Goal: Book appointment/travel/reservation

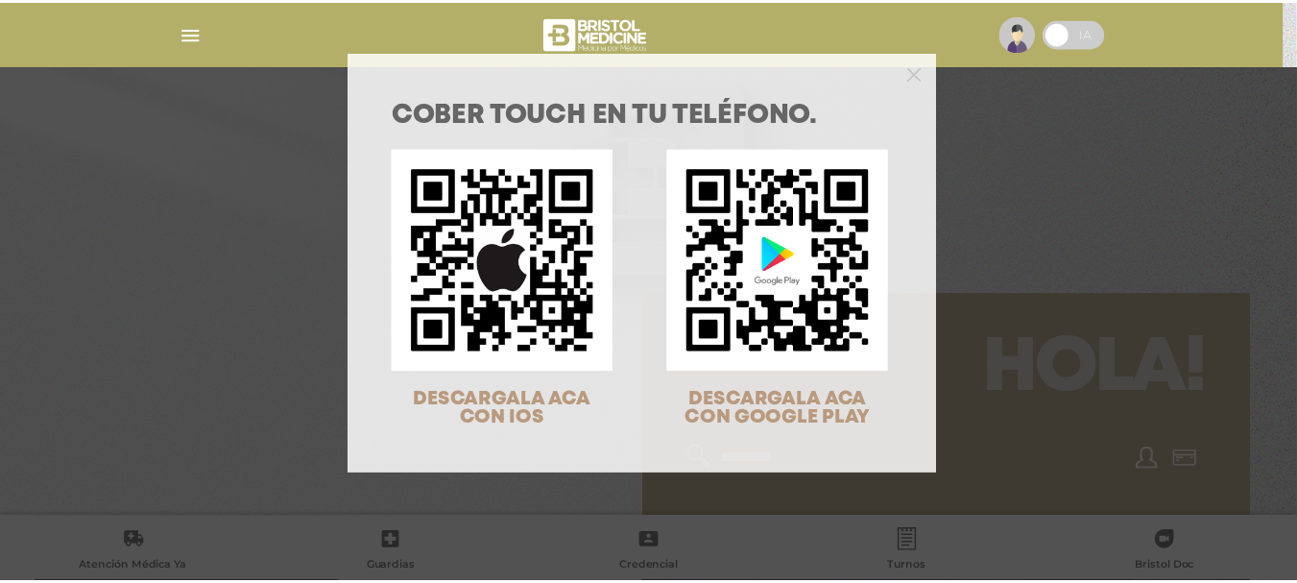
scroll to position [61, 0]
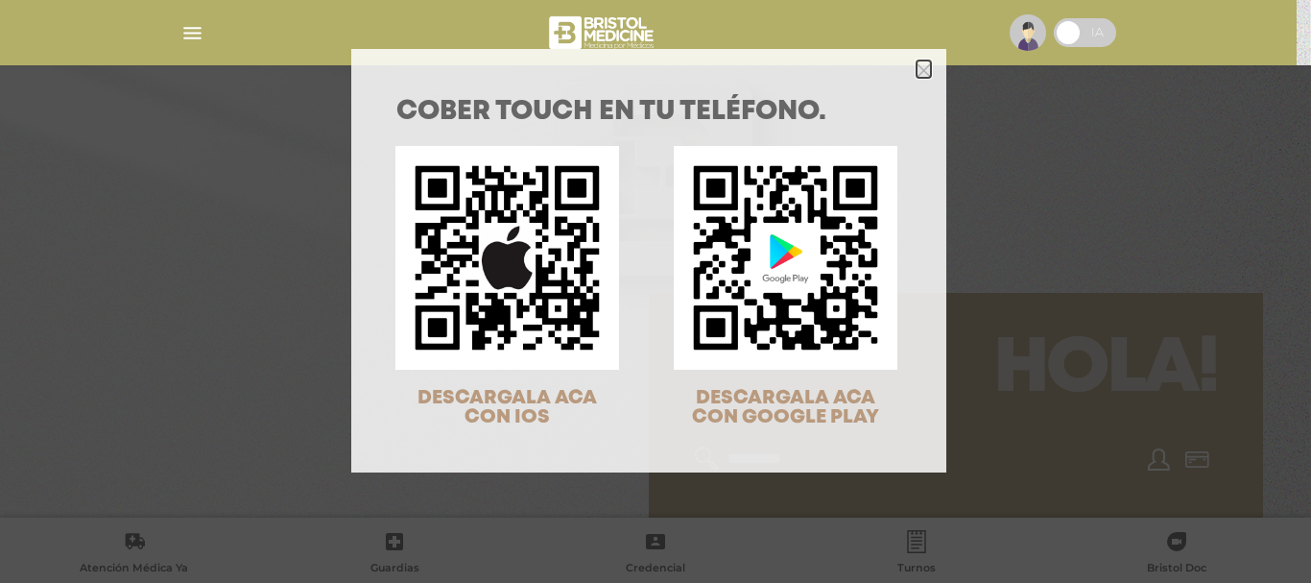
click at [917, 71] on polygon "Close" at bounding box center [924, 70] width 14 height 14
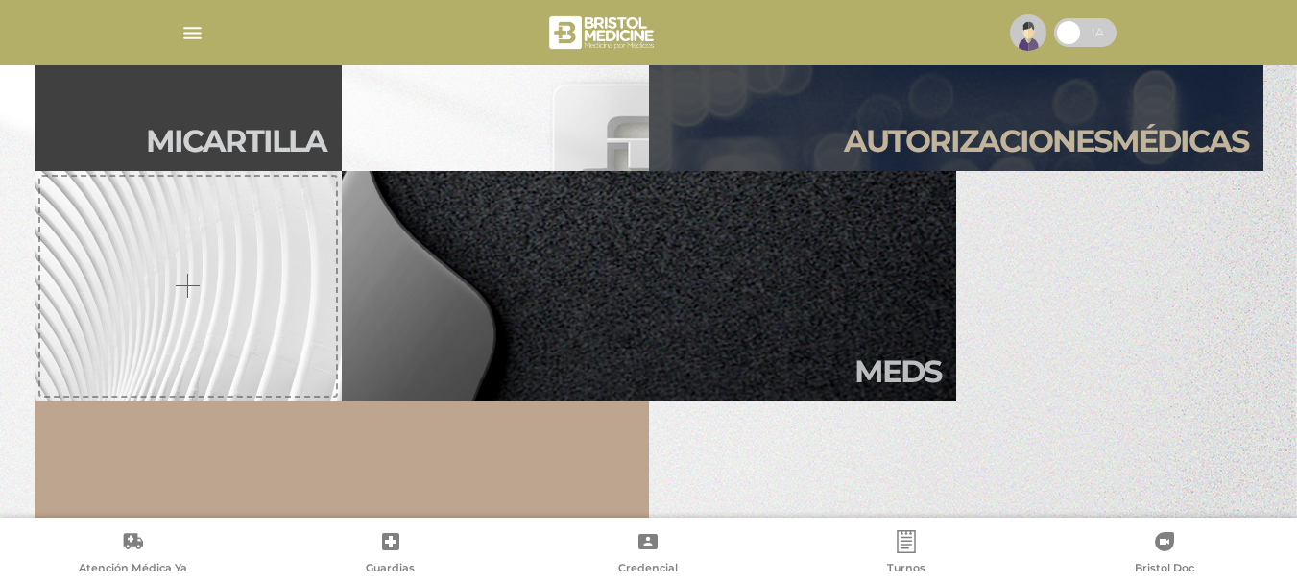
scroll to position [614, 0]
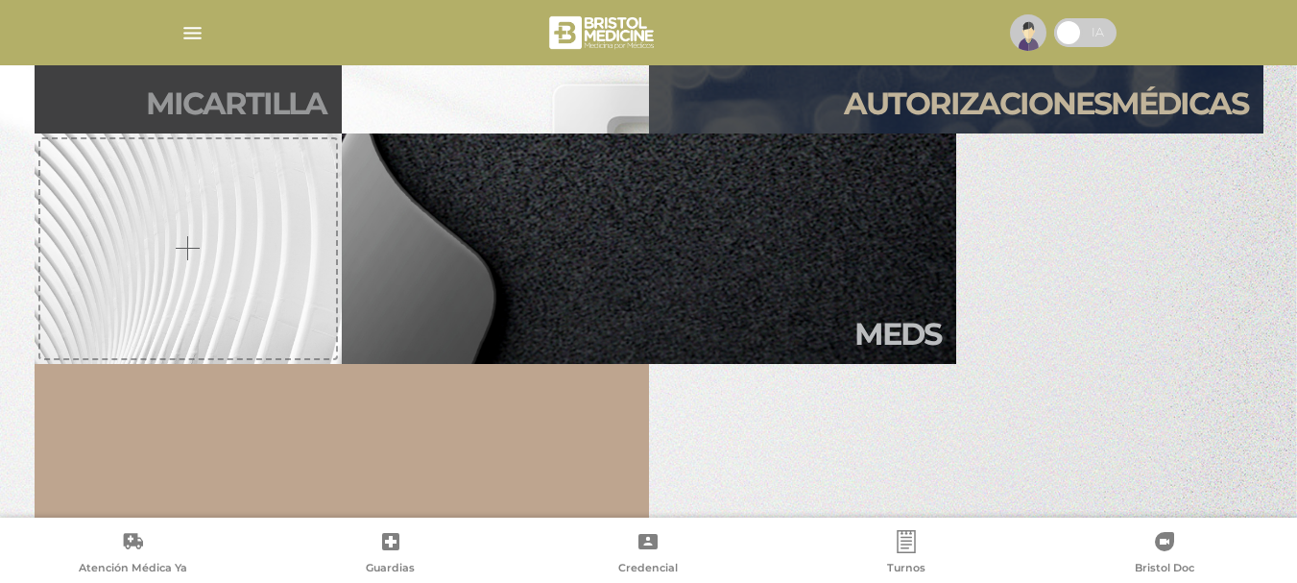
click at [226, 108] on h2 "Mi car tilla" at bounding box center [236, 103] width 180 height 36
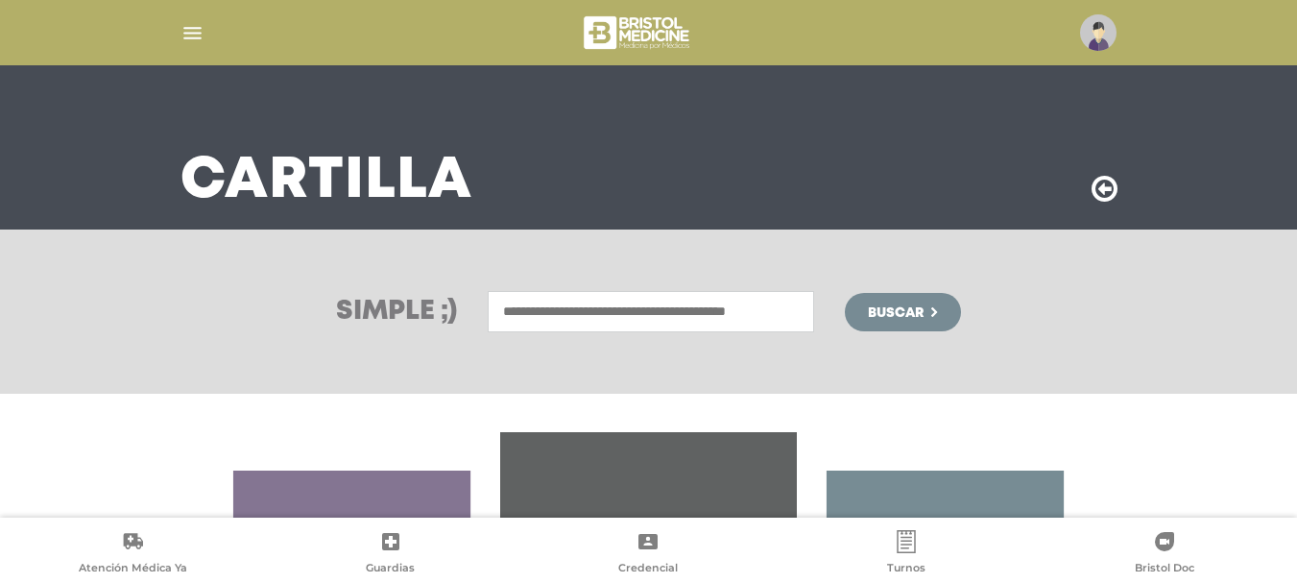
scroll to position [77, 0]
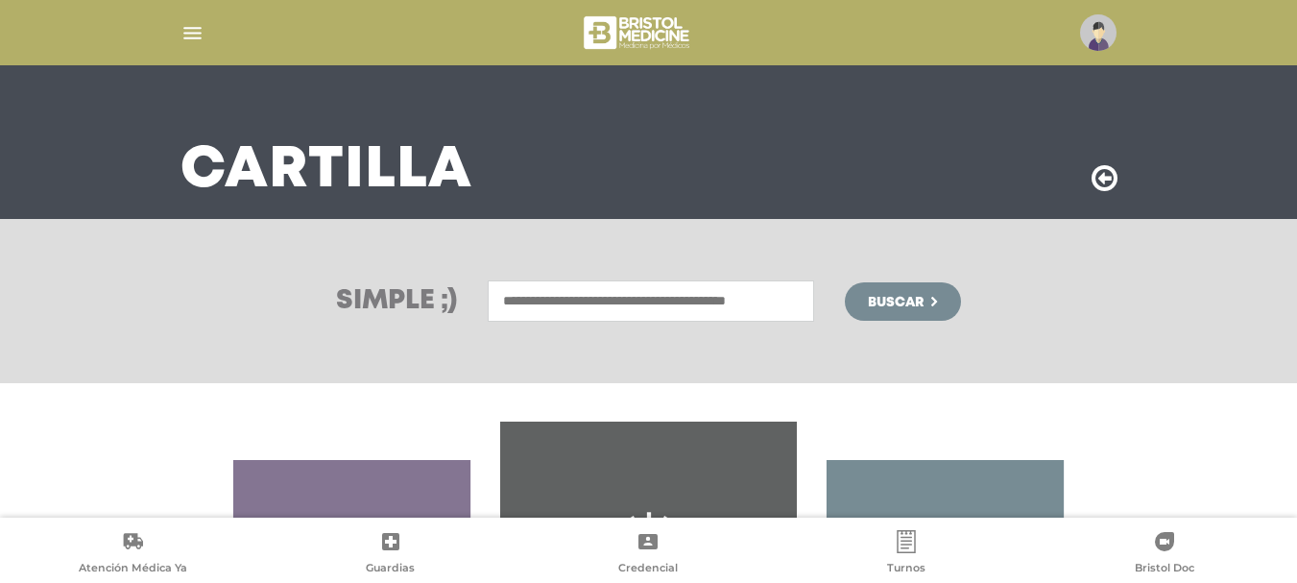
click at [652, 305] on input "text" at bounding box center [651, 300] width 326 height 41
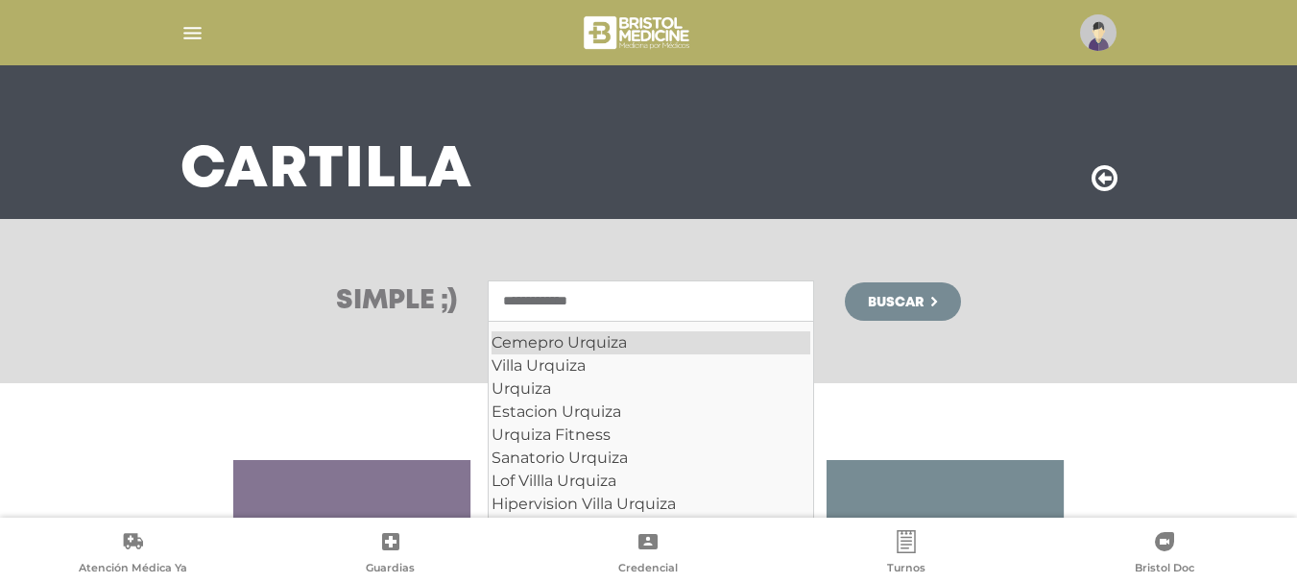
click at [605, 339] on div "Cemepro Urquiza" at bounding box center [650, 342] width 319 height 23
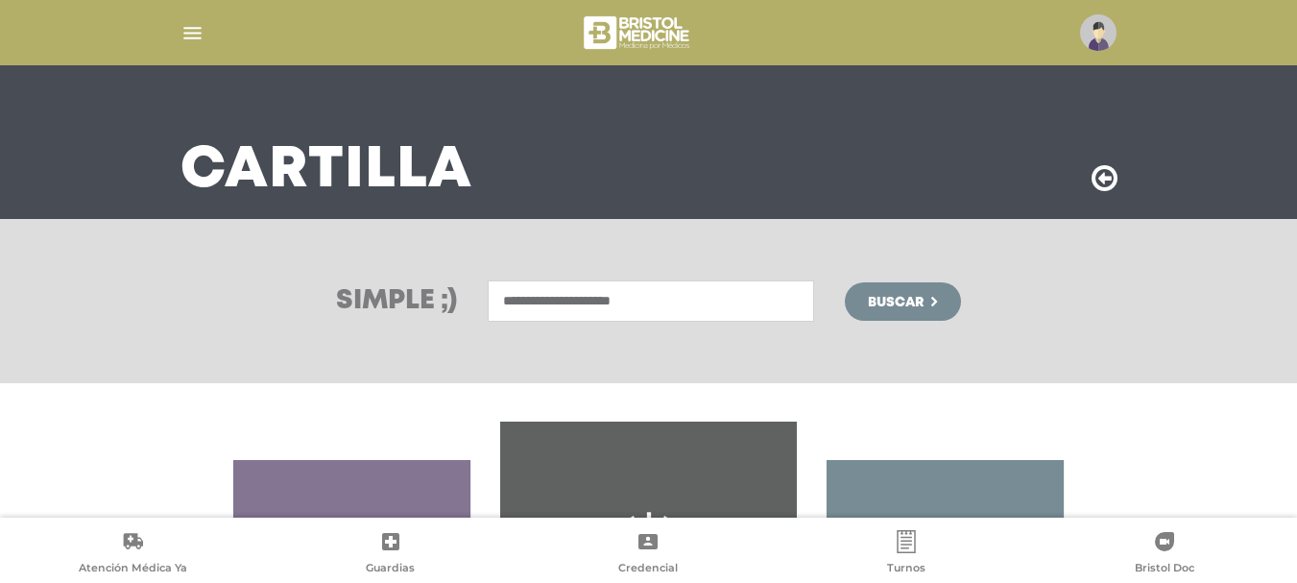
type input "**********"
click at [928, 305] on button "Buscar" at bounding box center [902, 301] width 115 height 38
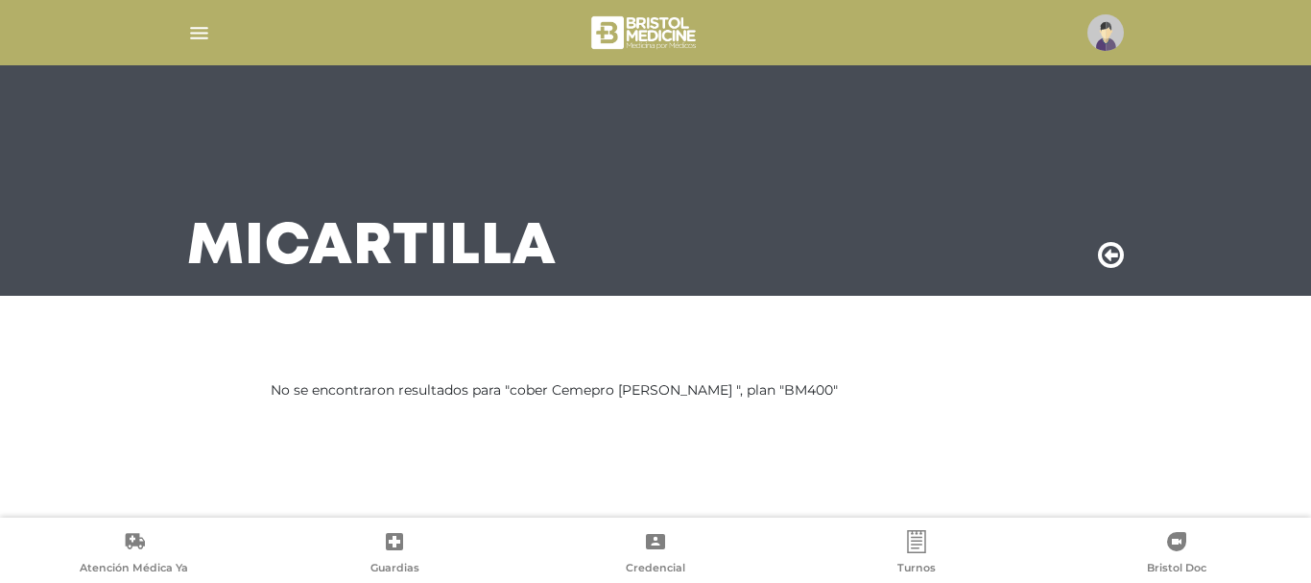
click at [204, 29] on img "button" at bounding box center [199, 33] width 24 height 24
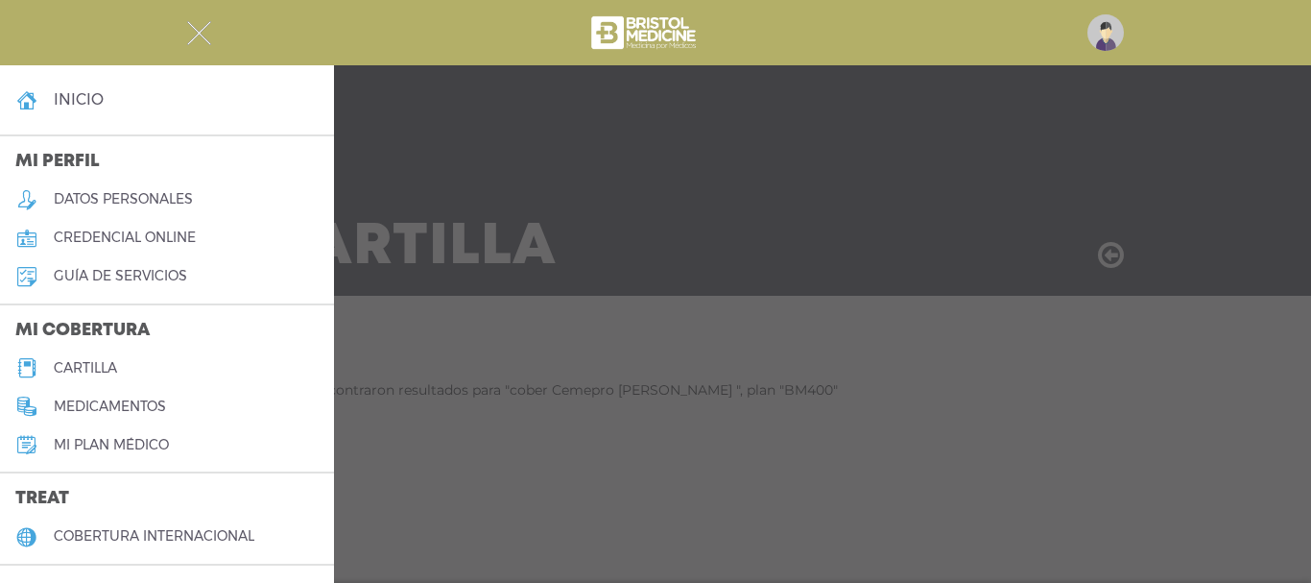
click at [199, 31] on img "button" at bounding box center [199, 33] width 24 height 24
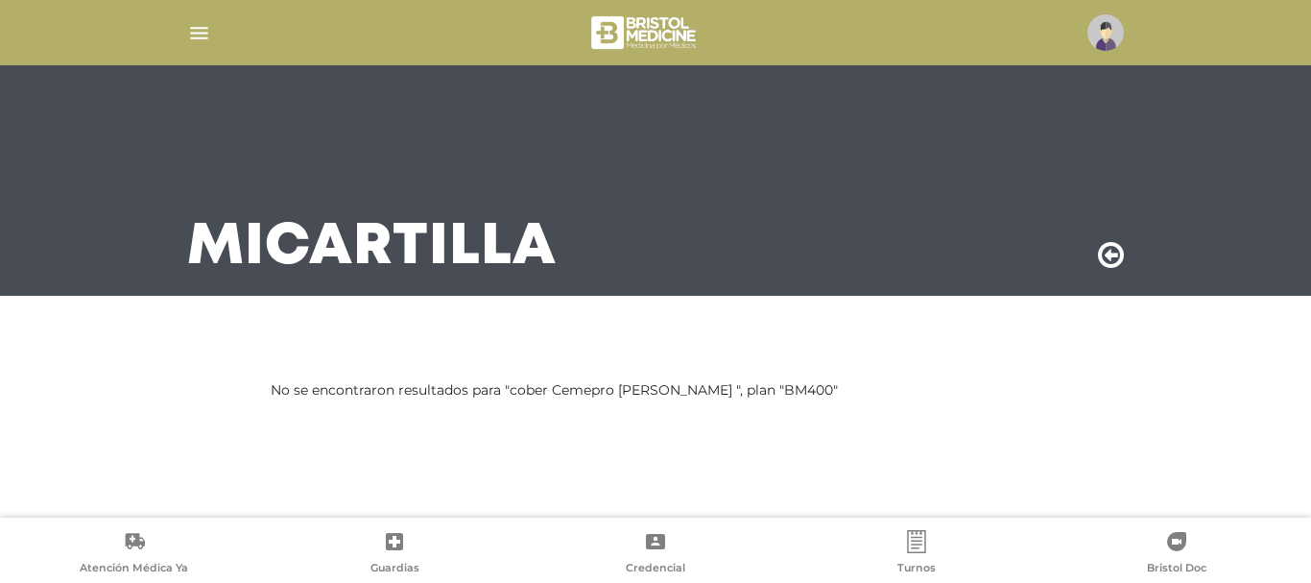
click at [911, 554] on link "Turnos" at bounding box center [916, 554] width 261 height 49
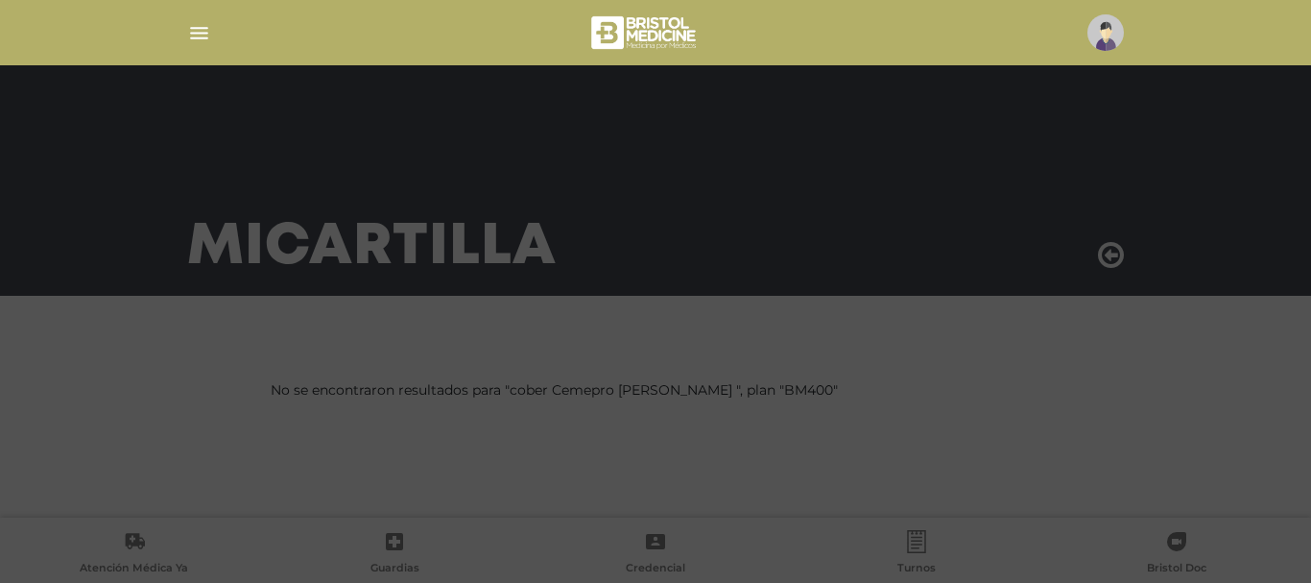
click at [911, 554] on body "Bristol Touch - Desktop Mobile inicio Mi perfil datos personales" at bounding box center [655, 291] width 1311 height 583
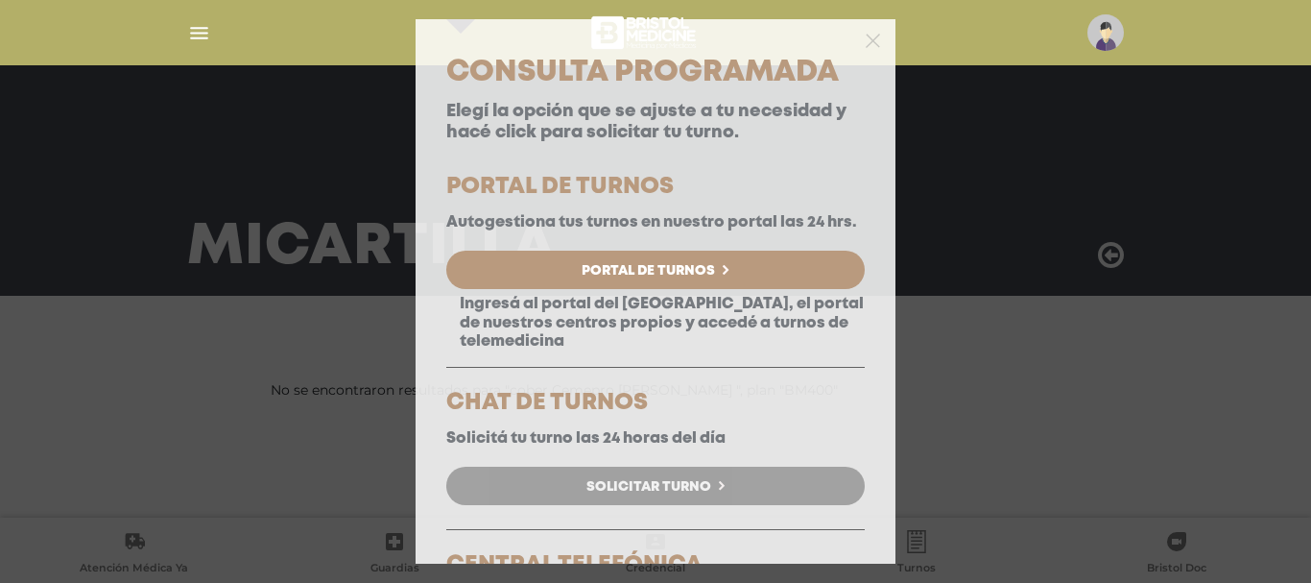
click at [586, 493] on span "Solicitar Turno" at bounding box center [648, 486] width 125 height 13
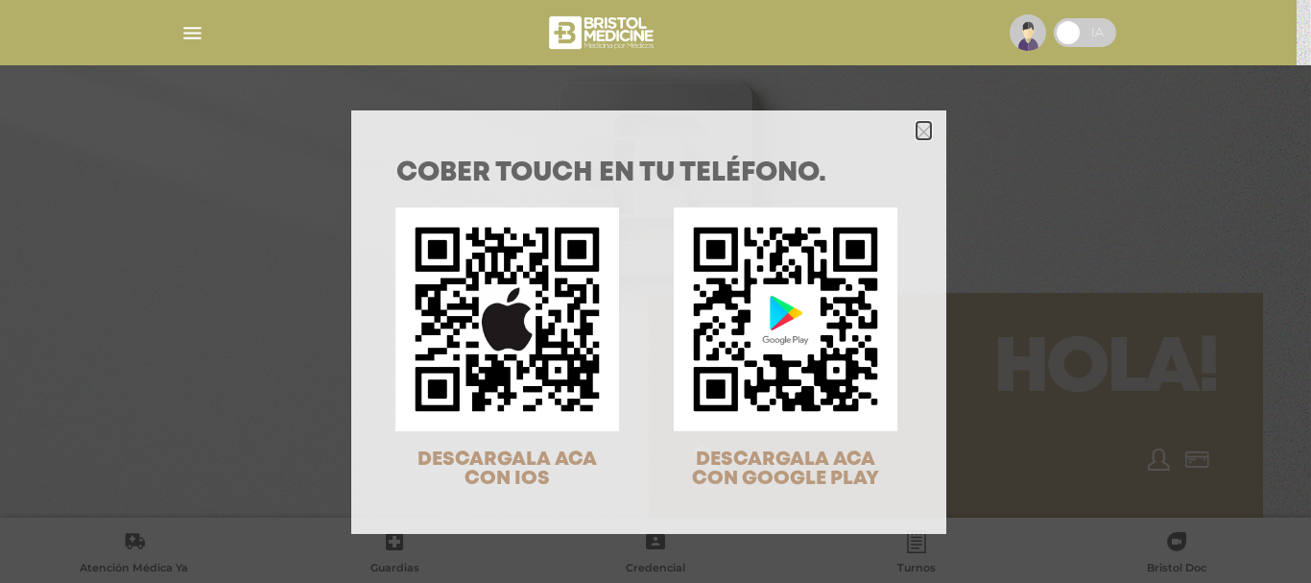
click at [918, 132] on polygon "Close" at bounding box center [924, 132] width 14 height 14
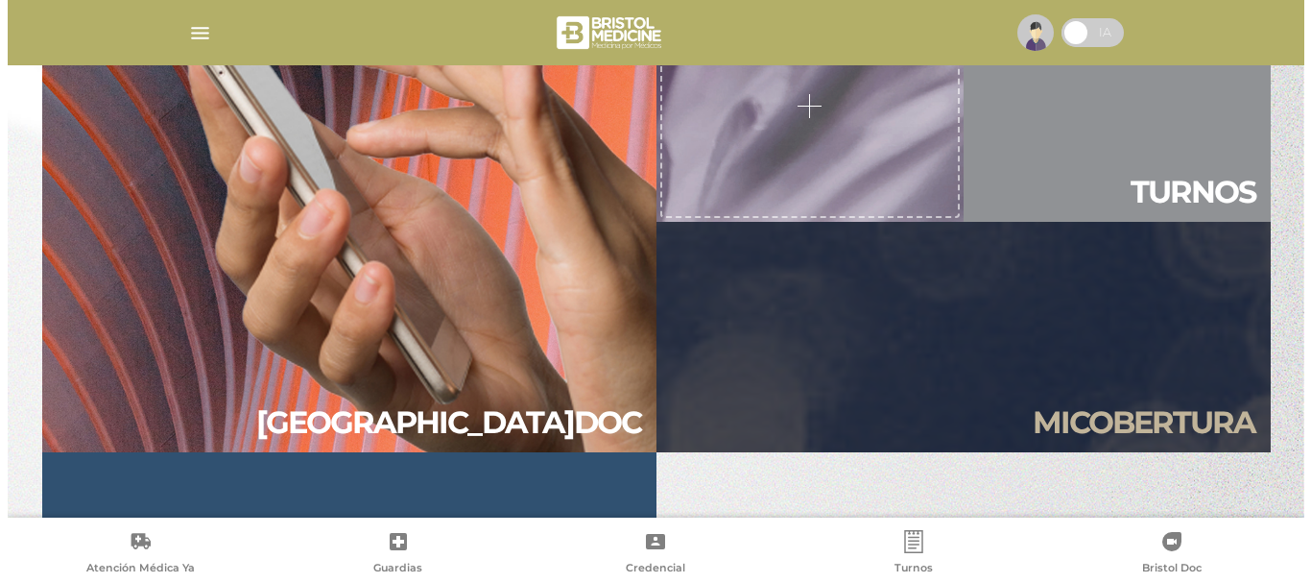
scroll to position [1689, 0]
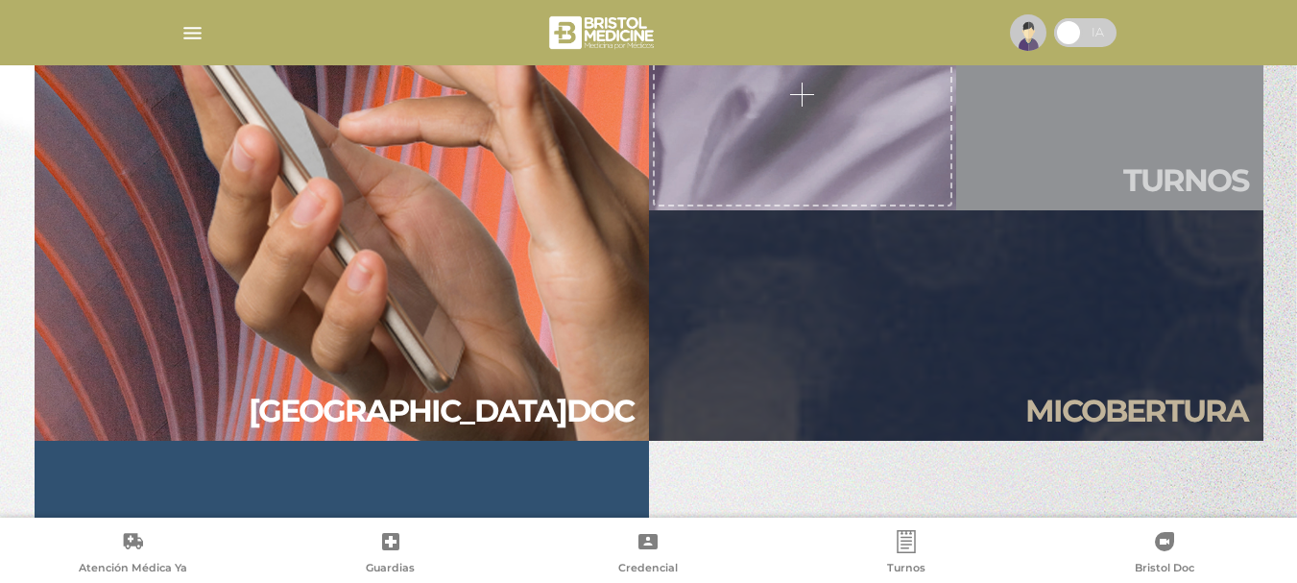
click at [1167, 179] on h2 "Tur nos" at bounding box center [1185, 180] width 125 height 36
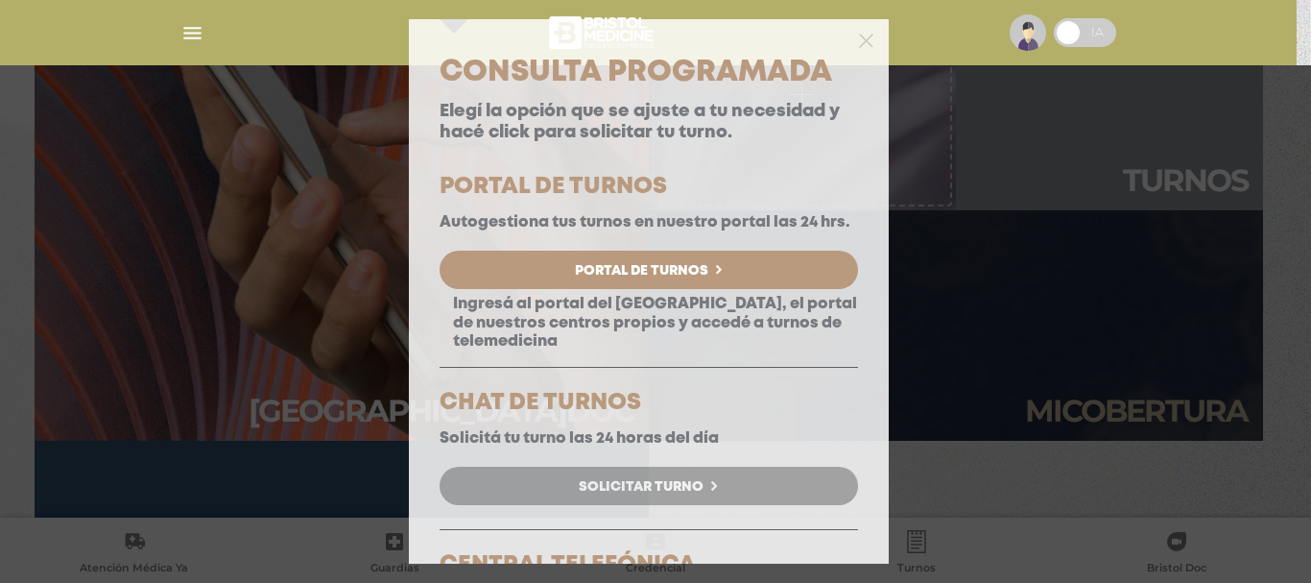
click at [668, 493] on span "Solicitar Turno" at bounding box center [641, 486] width 125 height 13
